Goal: Task Accomplishment & Management: Manage account settings

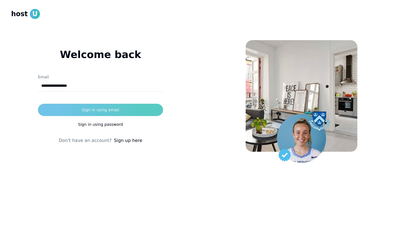
type input "**********"
click at [114, 110] on div "Sign in using email" at bounding box center [100, 110] width 37 height 6
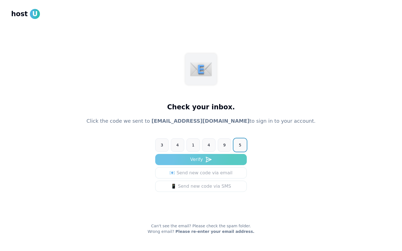
type input "******"
click at [201, 160] on button "Verify" at bounding box center [201, 159] width 92 height 11
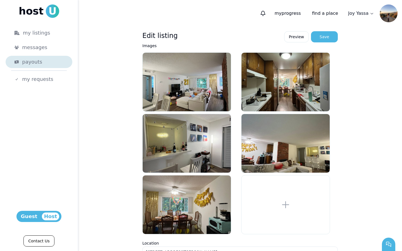
click at [46, 63] on div "payouts" at bounding box center [42, 62] width 41 height 8
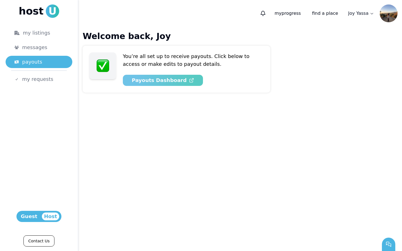
click at [190, 79] on use at bounding box center [192, 81] width 4 height 4
click at [369, 13] on html "host U my listings messages payouts my requests Host Guest Contact Us my progre…" at bounding box center [201, 125] width 402 height 251
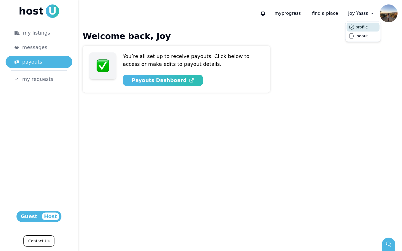
click at [367, 27] on button "profile" at bounding box center [362, 27] width 12 height 6
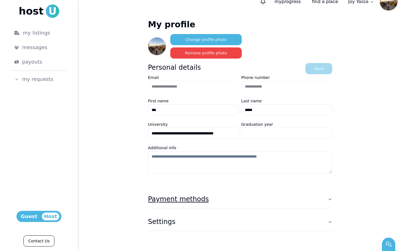
click at [332, 198] on icon "button" at bounding box center [330, 199] width 4 height 4
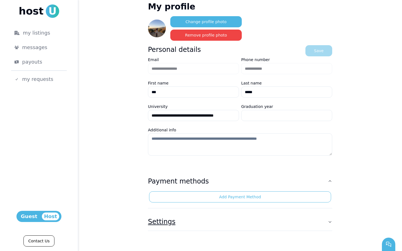
click at [324, 220] on button "Settings" at bounding box center [240, 222] width 184 height 18
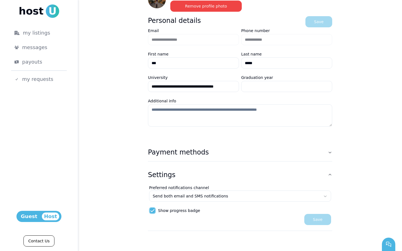
scroll to position [59, 0]
click at [51, 215] on span "Host" at bounding box center [51, 217] width 18 height 8
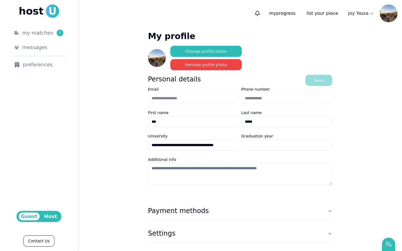
click at [51, 215] on span "Host" at bounding box center [51, 217] width 18 height 8
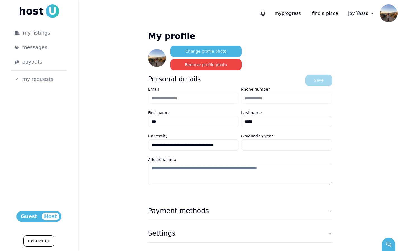
click at [47, 214] on span "Host" at bounding box center [51, 217] width 18 height 8
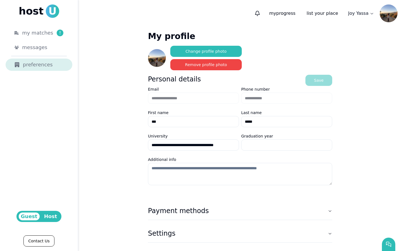
click at [42, 65] on div "preferences" at bounding box center [39, 65] width 49 height 8
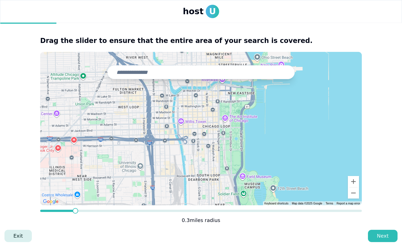
click at [20, 236] on link "Exit" at bounding box center [17, 236] width 27 height 12
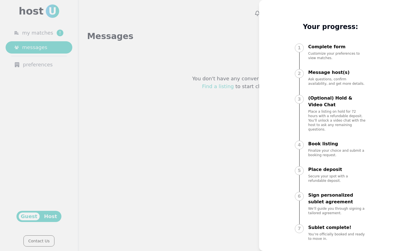
click at [205, 118] on div at bounding box center [201, 125] width 402 height 251
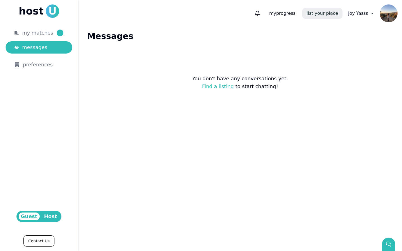
click at [318, 13] on link "list your place" at bounding box center [322, 13] width 41 height 11
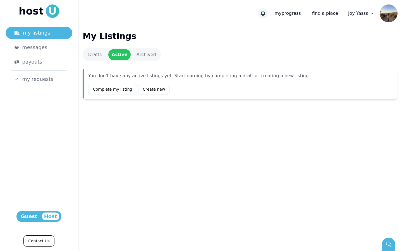
click at [266, 15] on icon "button" at bounding box center [263, 14] width 6 height 6
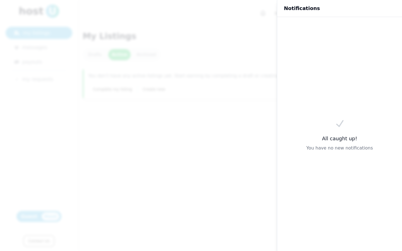
click at [269, 17] on div at bounding box center [201, 125] width 402 height 251
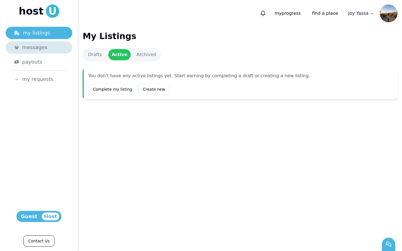
click at [39, 51] on span "messages" at bounding box center [34, 48] width 25 height 8
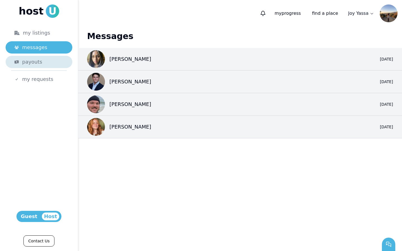
click at [47, 67] on link "payouts" at bounding box center [39, 62] width 67 height 12
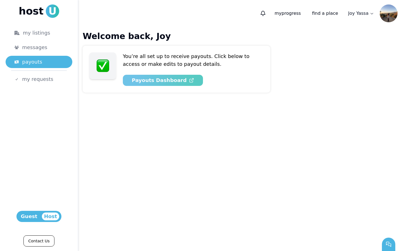
click at [159, 79] on link "Payouts Dashboard" at bounding box center [163, 80] width 80 height 11
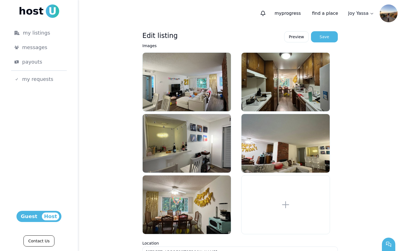
click at [34, 218] on span "Guest" at bounding box center [29, 217] width 21 height 8
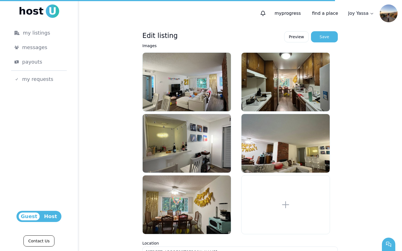
click at [51, 213] on span "Host" at bounding box center [51, 217] width 18 height 8
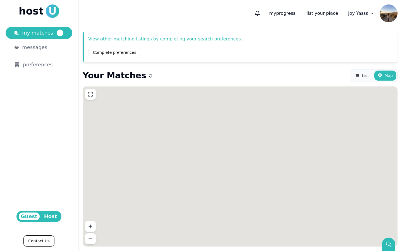
click at [49, 217] on html "host U my matches ! messages preferences Guest Host Contact Us my progress list…" at bounding box center [201, 125] width 402 height 251
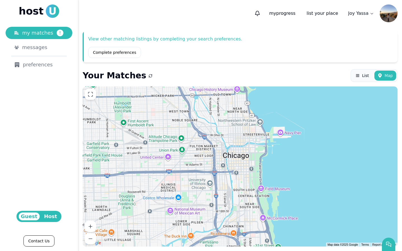
click at [51, 216] on span "Host" at bounding box center [51, 217] width 18 height 8
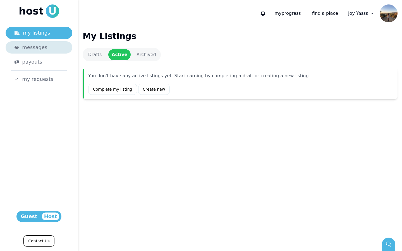
click at [42, 44] on span "messages" at bounding box center [34, 48] width 25 height 8
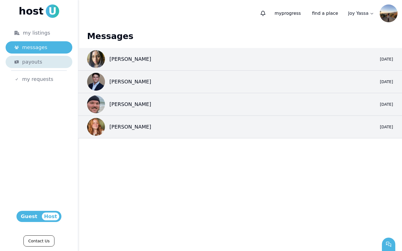
click at [45, 65] on div "payouts" at bounding box center [42, 62] width 41 height 8
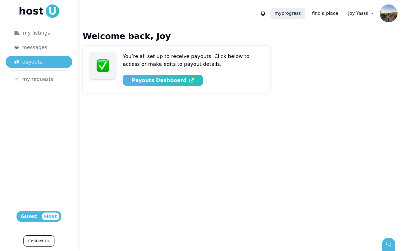
click at [293, 15] on p "my progress" at bounding box center [287, 13] width 35 height 11
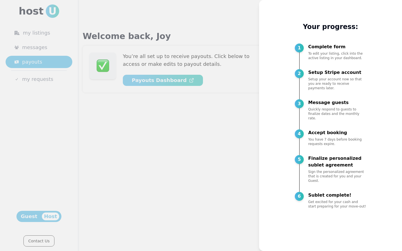
click at [248, 170] on div at bounding box center [201, 125] width 402 height 251
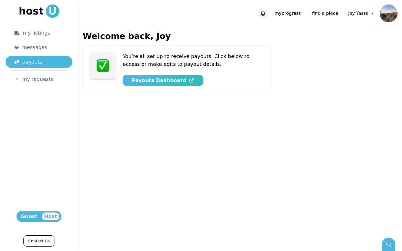
click at [265, 13] on icon "button" at bounding box center [263, 14] width 6 height 6
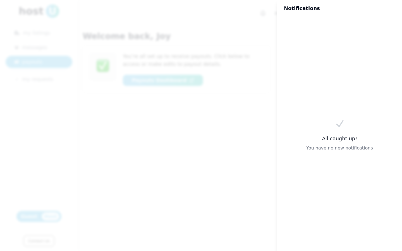
click at [250, 20] on div at bounding box center [201, 125] width 402 height 251
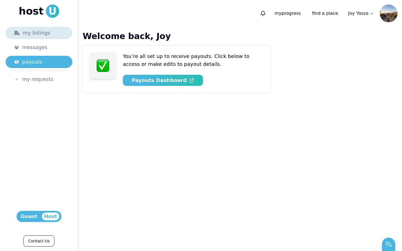
click at [49, 38] on link "my listings" at bounding box center [39, 33] width 67 height 12
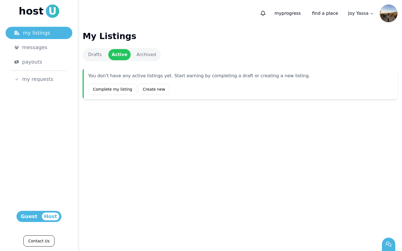
click at [103, 53] on link "Drafts" at bounding box center [95, 54] width 22 height 11
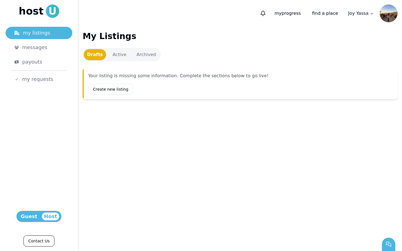
click at [150, 53] on link "Archived" at bounding box center [146, 54] width 27 height 11
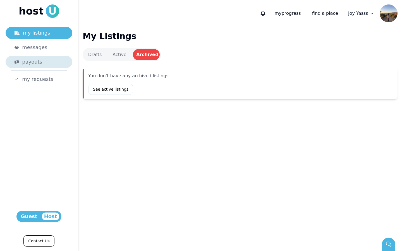
click at [48, 63] on div "payouts" at bounding box center [42, 62] width 41 height 8
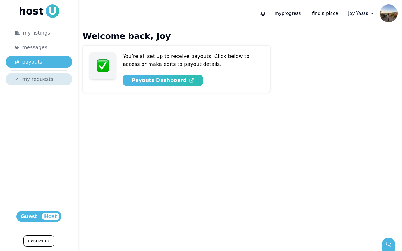
click at [48, 78] on span "my requests" at bounding box center [37, 79] width 31 height 8
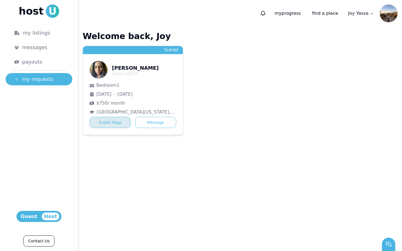
click at [111, 124] on link "Sublet Page" at bounding box center [110, 122] width 41 height 11
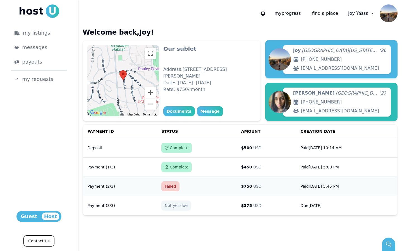
click at [165, 188] on div "Failed" at bounding box center [171, 187] width 18 height 10
click at [178, 113] on div "Documents" at bounding box center [179, 112] width 25 height 6
